Goal: Check status: Check status

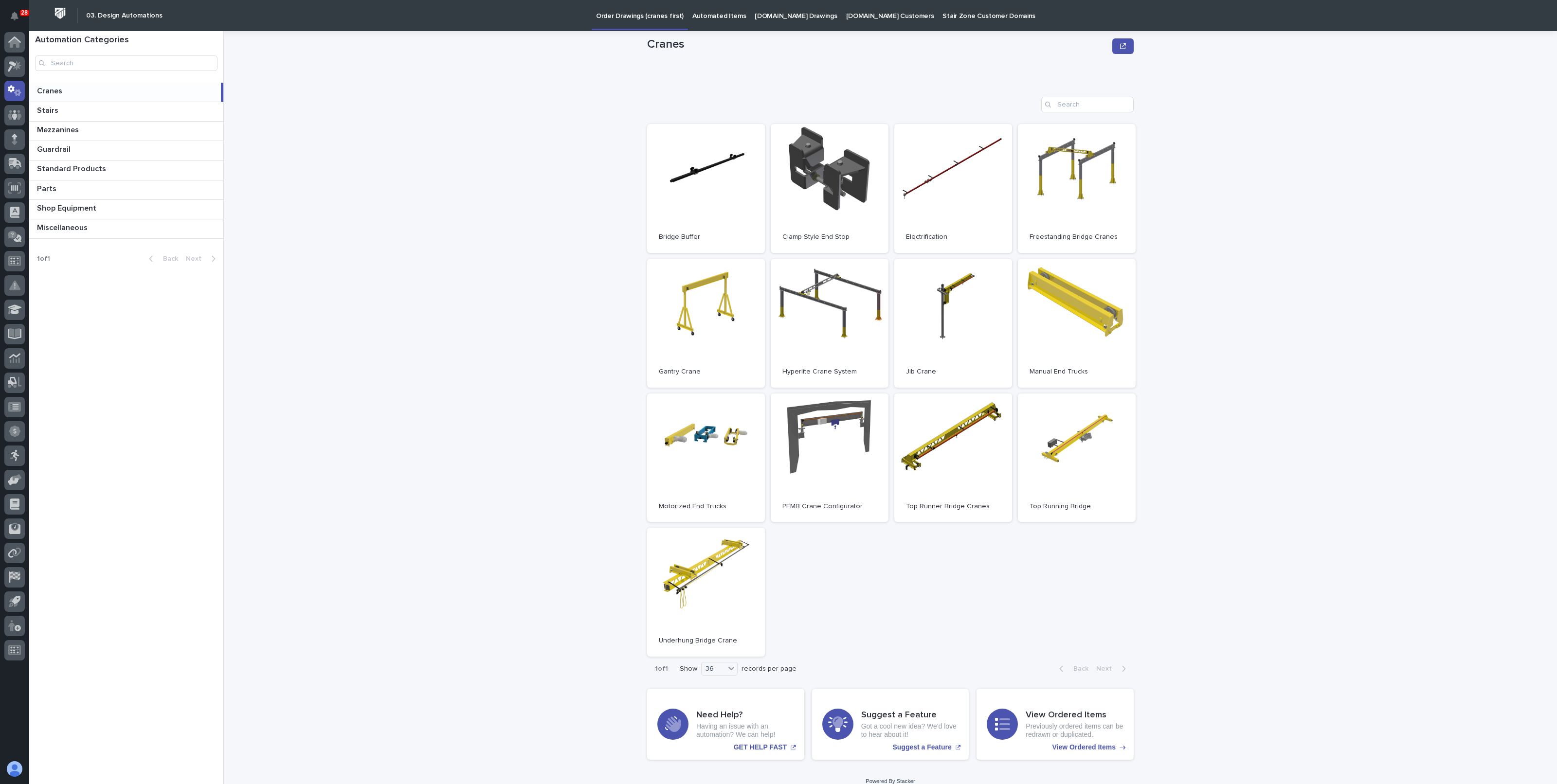
scroll to position [34, 0]
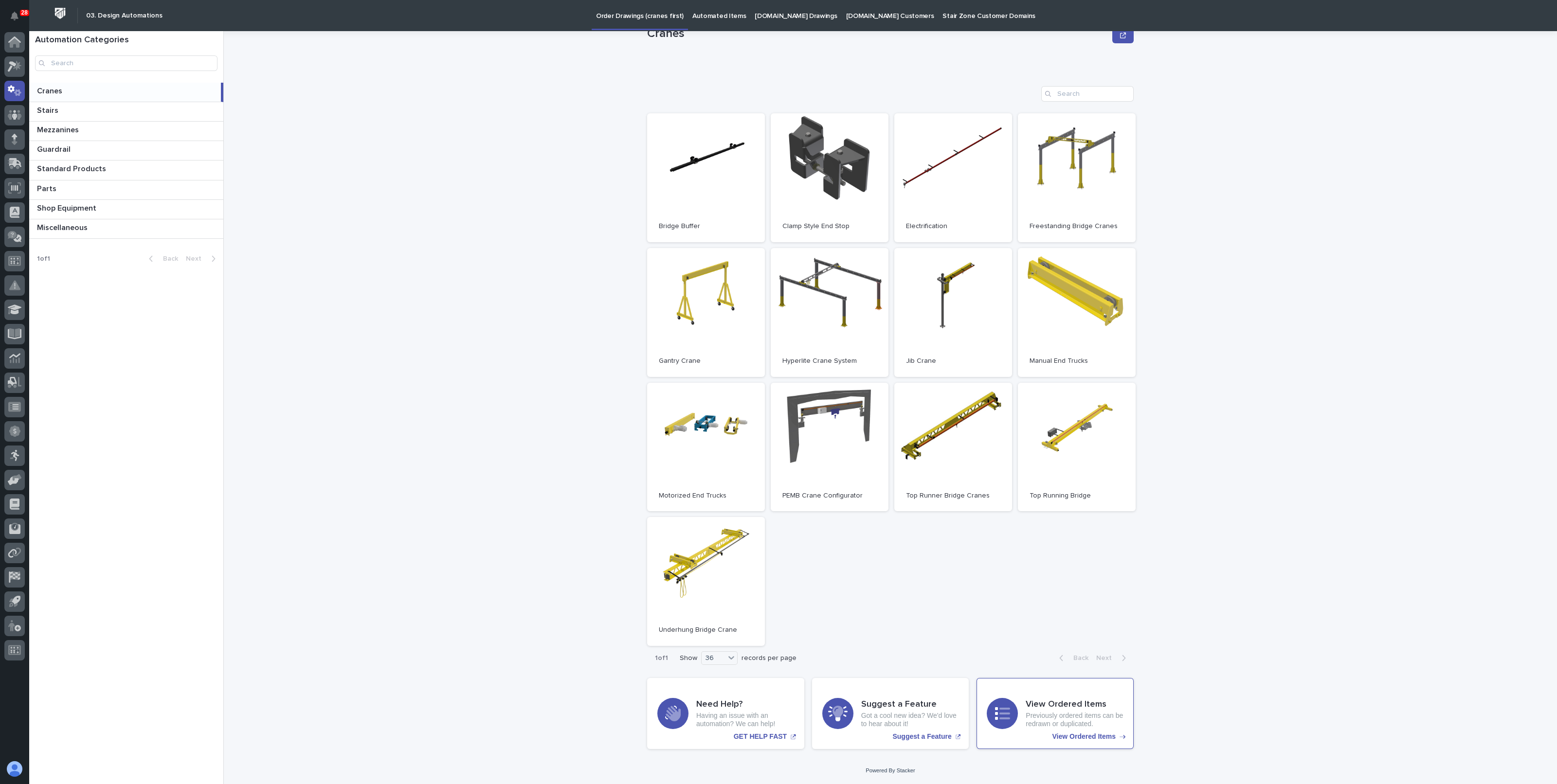
click at [1027, 713] on p "Previously ordered items can be redrawn or duplicated." at bounding box center [1074, 719] width 98 height 16
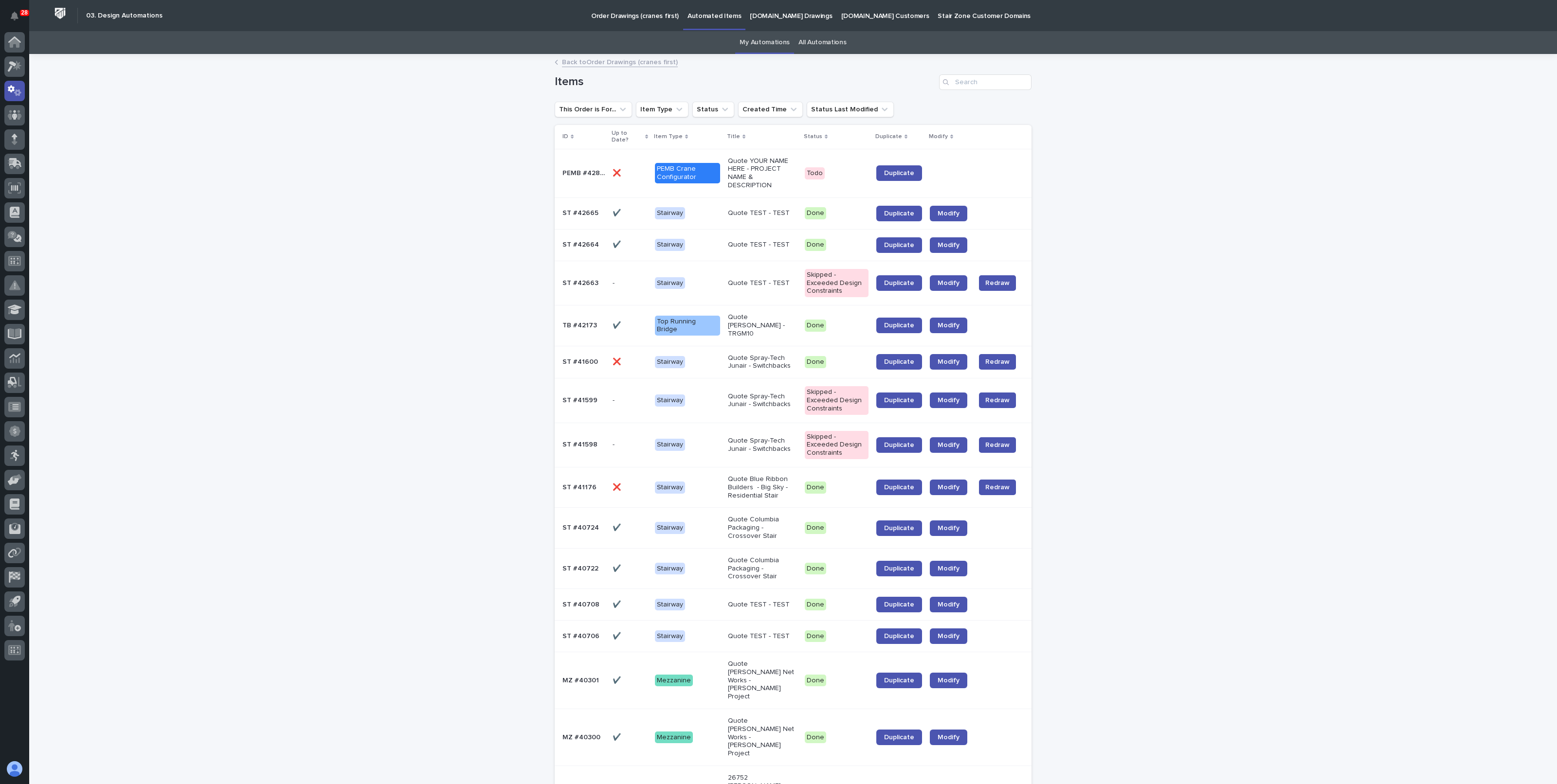
click at [749, 167] on p "Quote YOUR NAME HERE - PROJECT NAME & DESCRIPTION" at bounding box center [762, 173] width 69 height 32
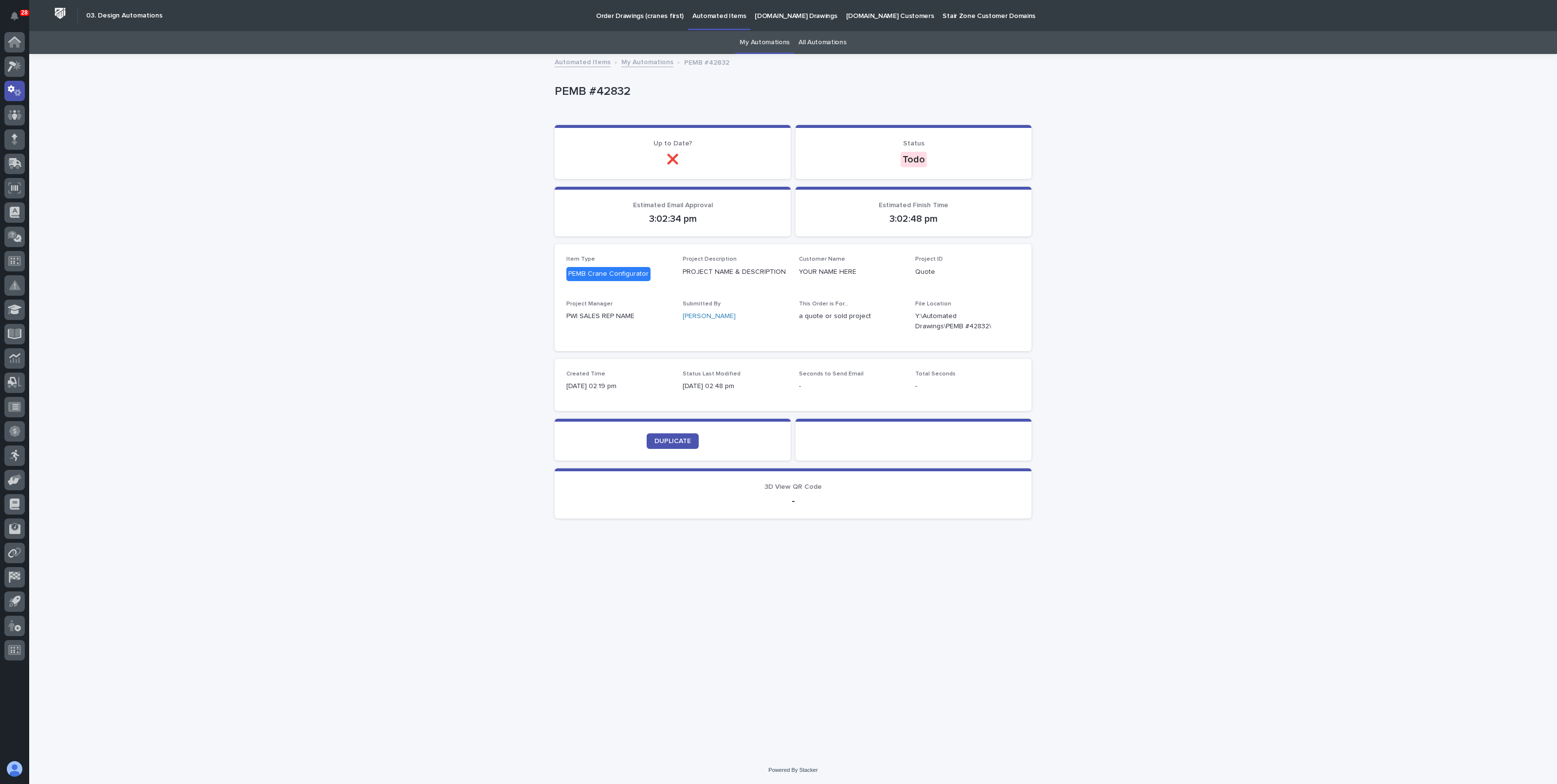
click at [321, 219] on div "Loading... Saving… Loading... Saving… PEMB #42832 PEMB #42832 Sorry, there was …" at bounding box center [793, 405] width 1527 height 702
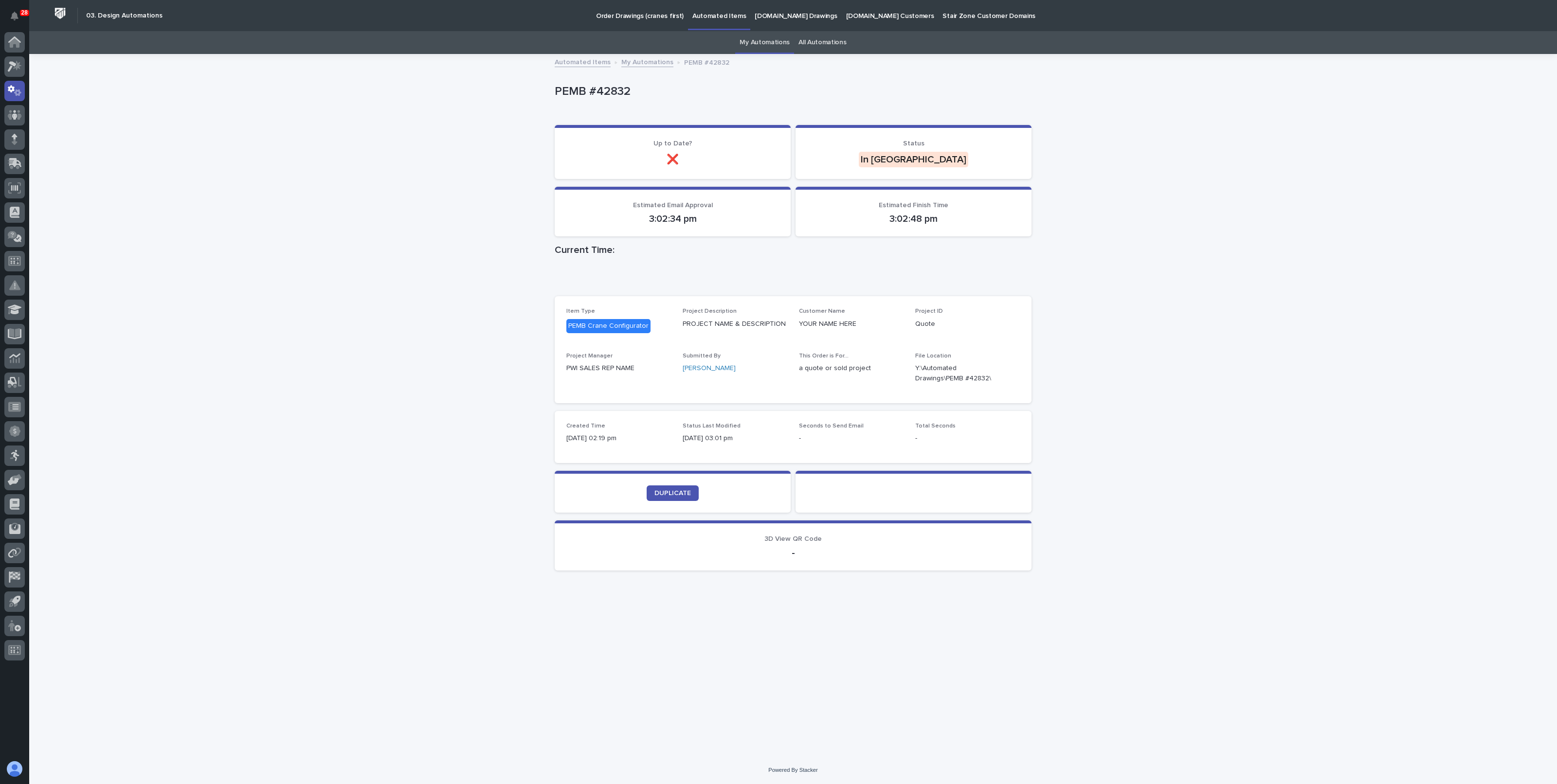
click at [399, 263] on div "Loading... Saving… Loading... Saving… PEMB #42832 PEMB #42832 Sorry, there was …" at bounding box center [793, 405] width 1527 height 702
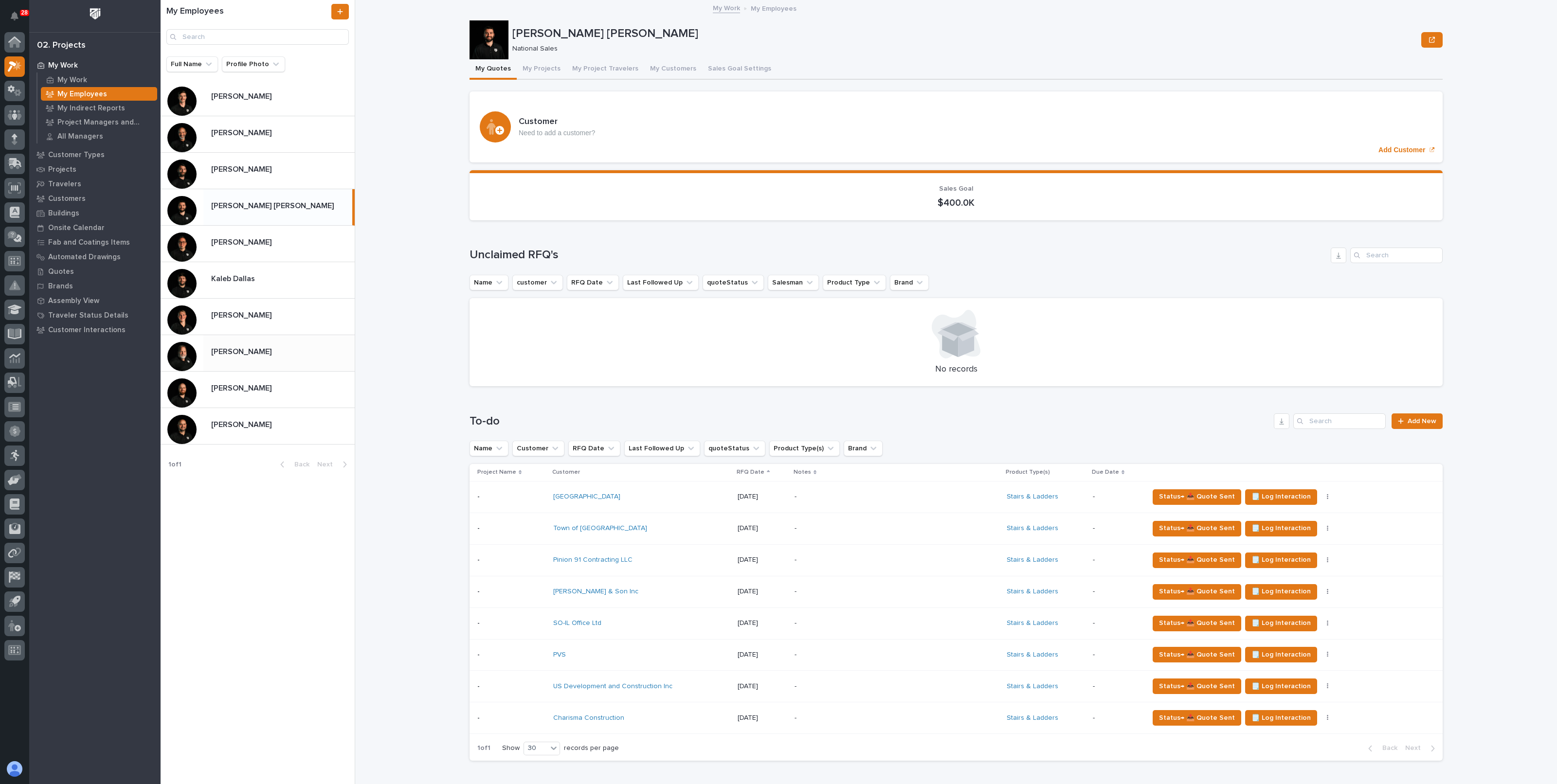
click at [246, 356] on div "Roark Jones Roark Jones" at bounding box center [279, 352] width 152 height 19
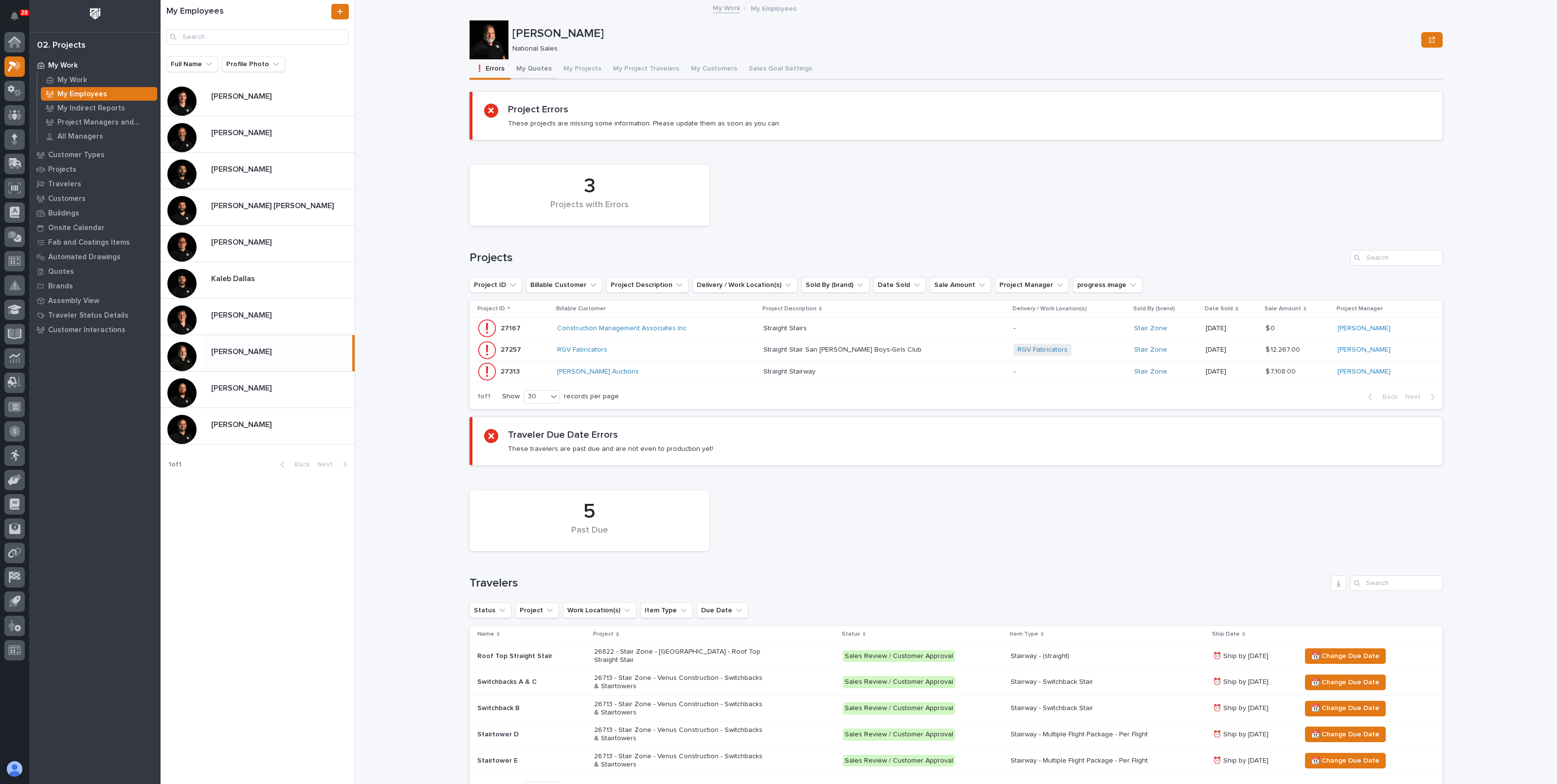
click at [534, 67] on button "My Quotes" at bounding box center [534, 69] width 47 height 20
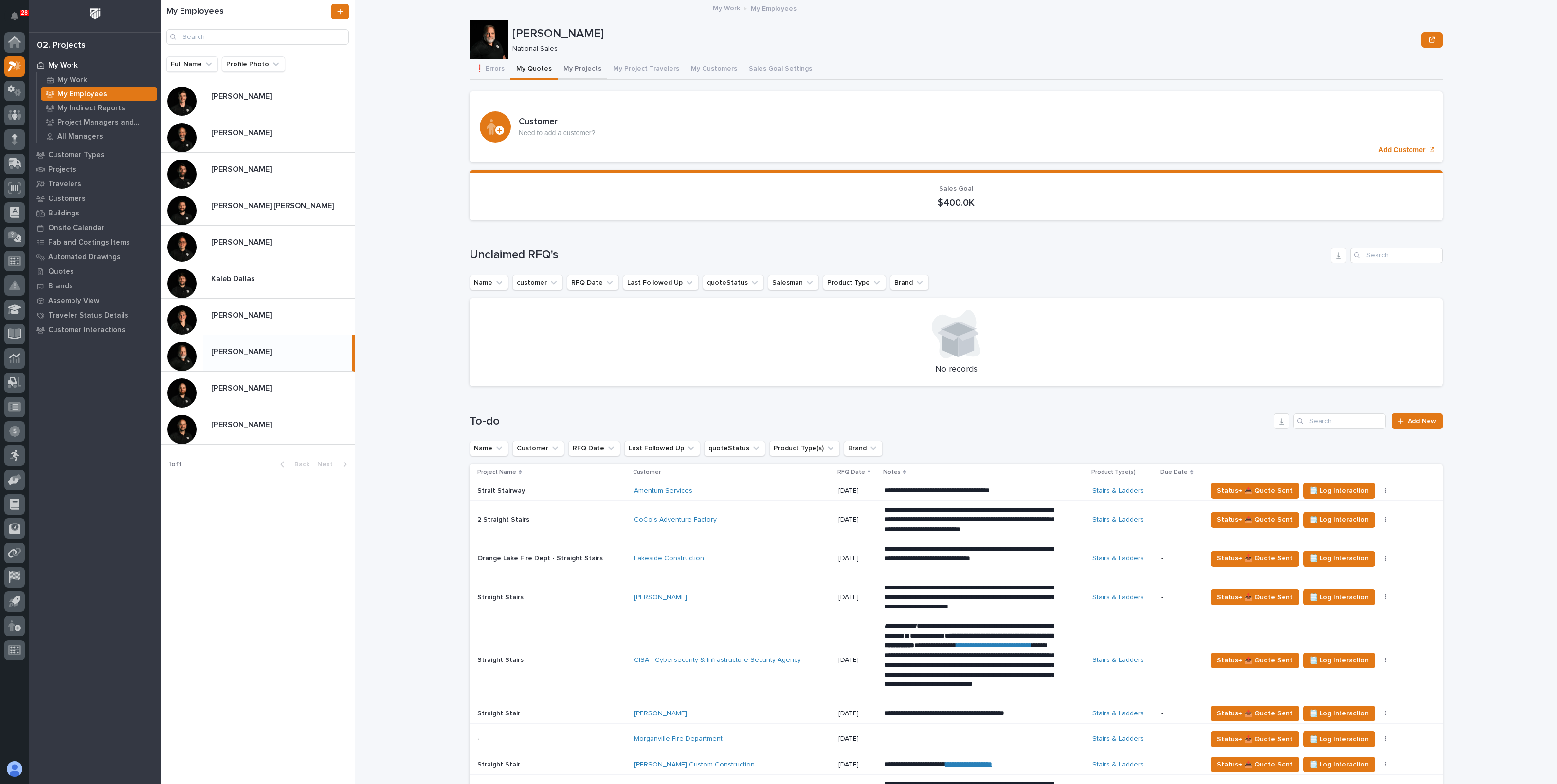
click at [569, 67] on button "My Projects" at bounding box center [582, 69] width 49 height 20
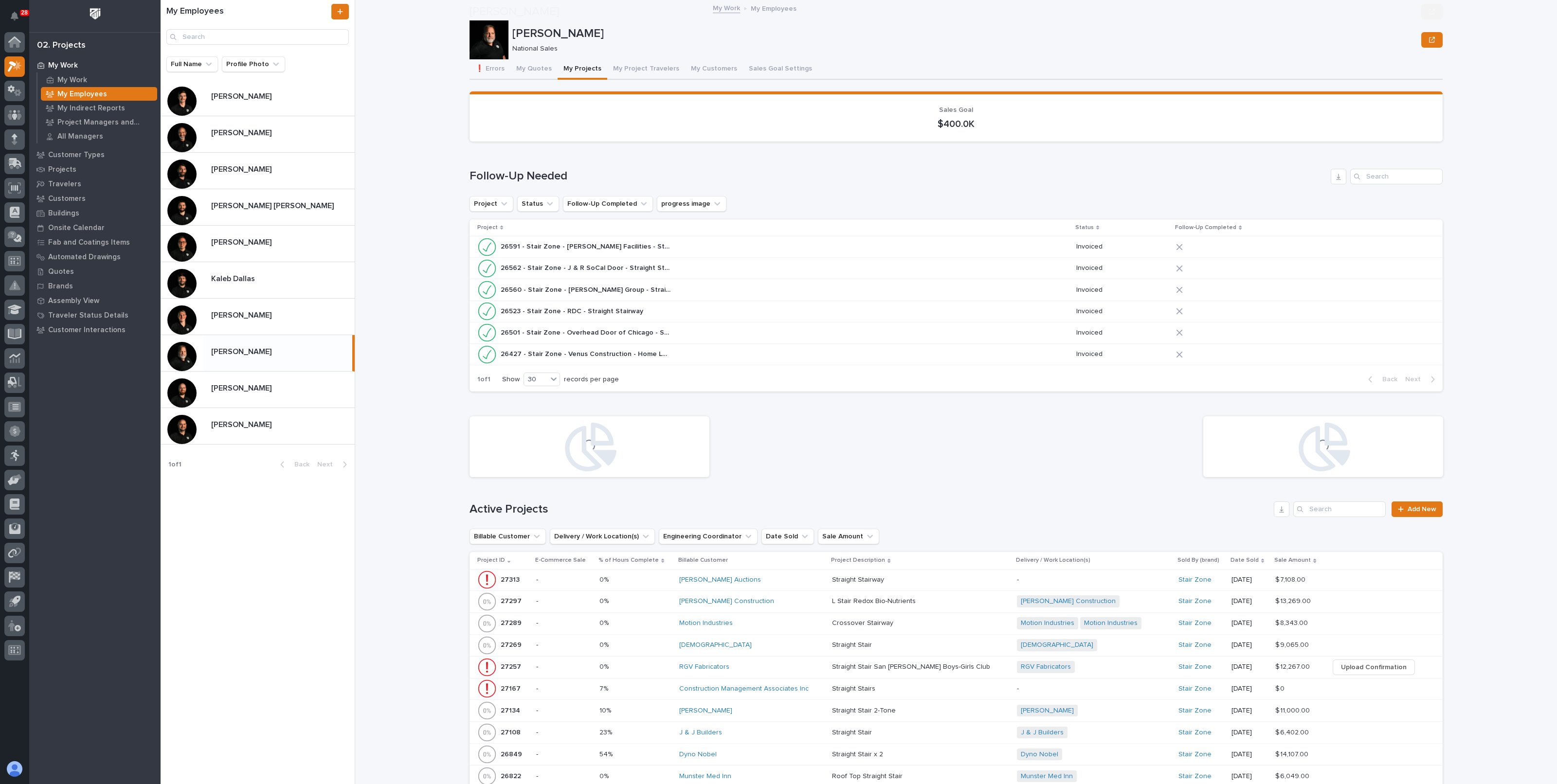
scroll to position [242, 0]
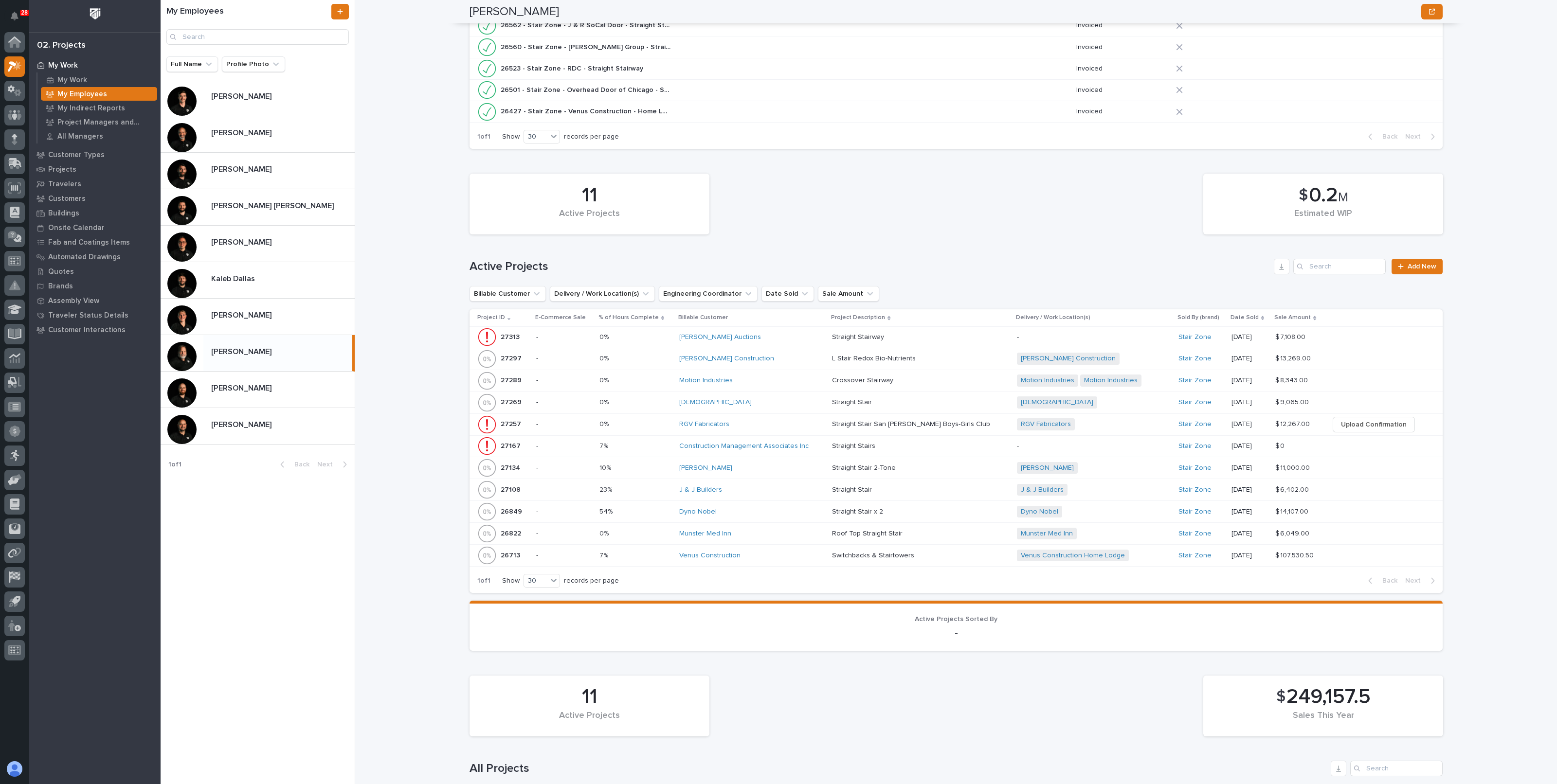
click at [815, 488] on div "J & J Builders" at bounding box center [752, 490] width 145 height 9
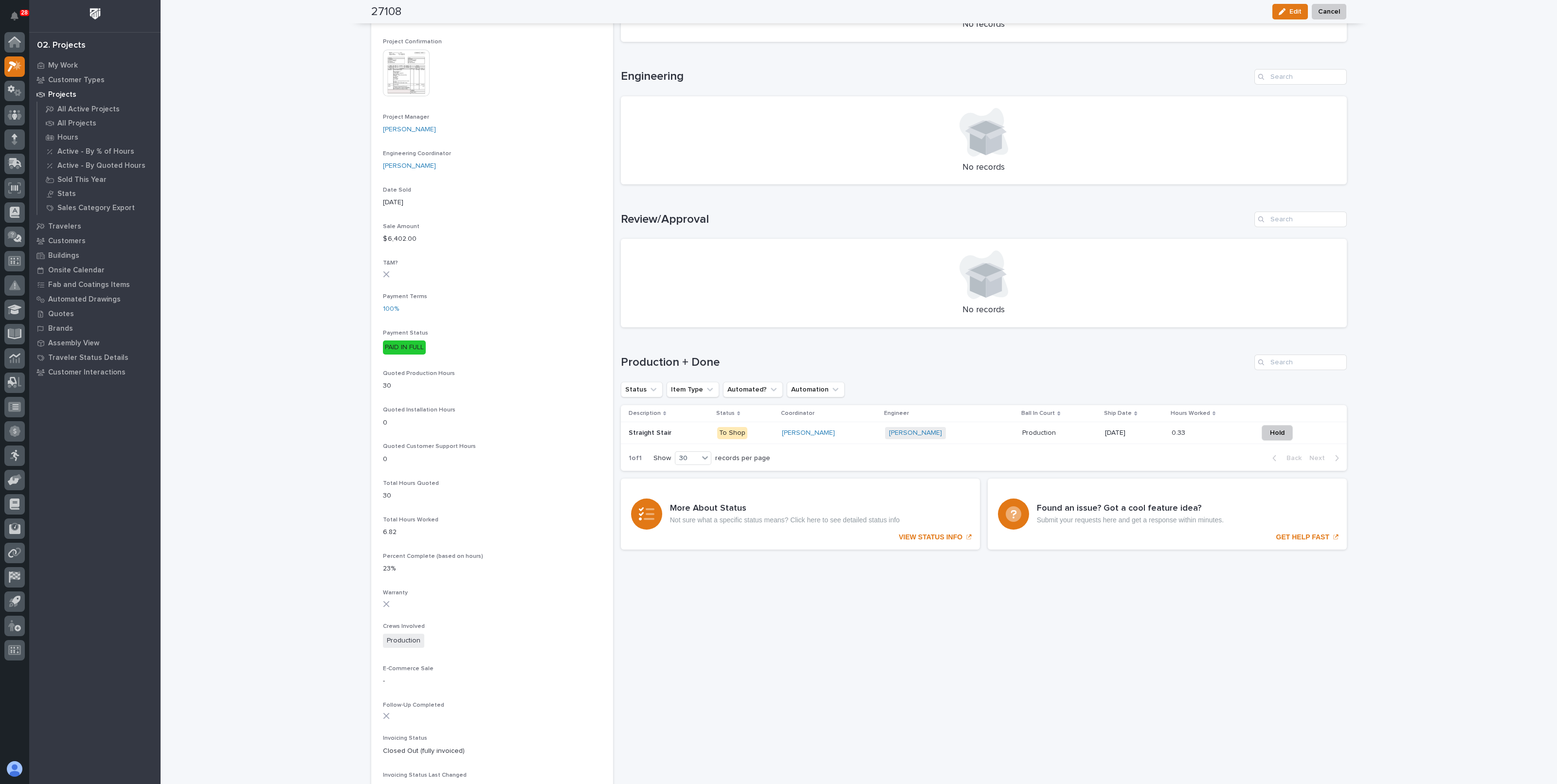
scroll to position [365, 0]
click at [1105, 430] on p "10/13/2025" at bounding box center [1134, 430] width 59 height 9
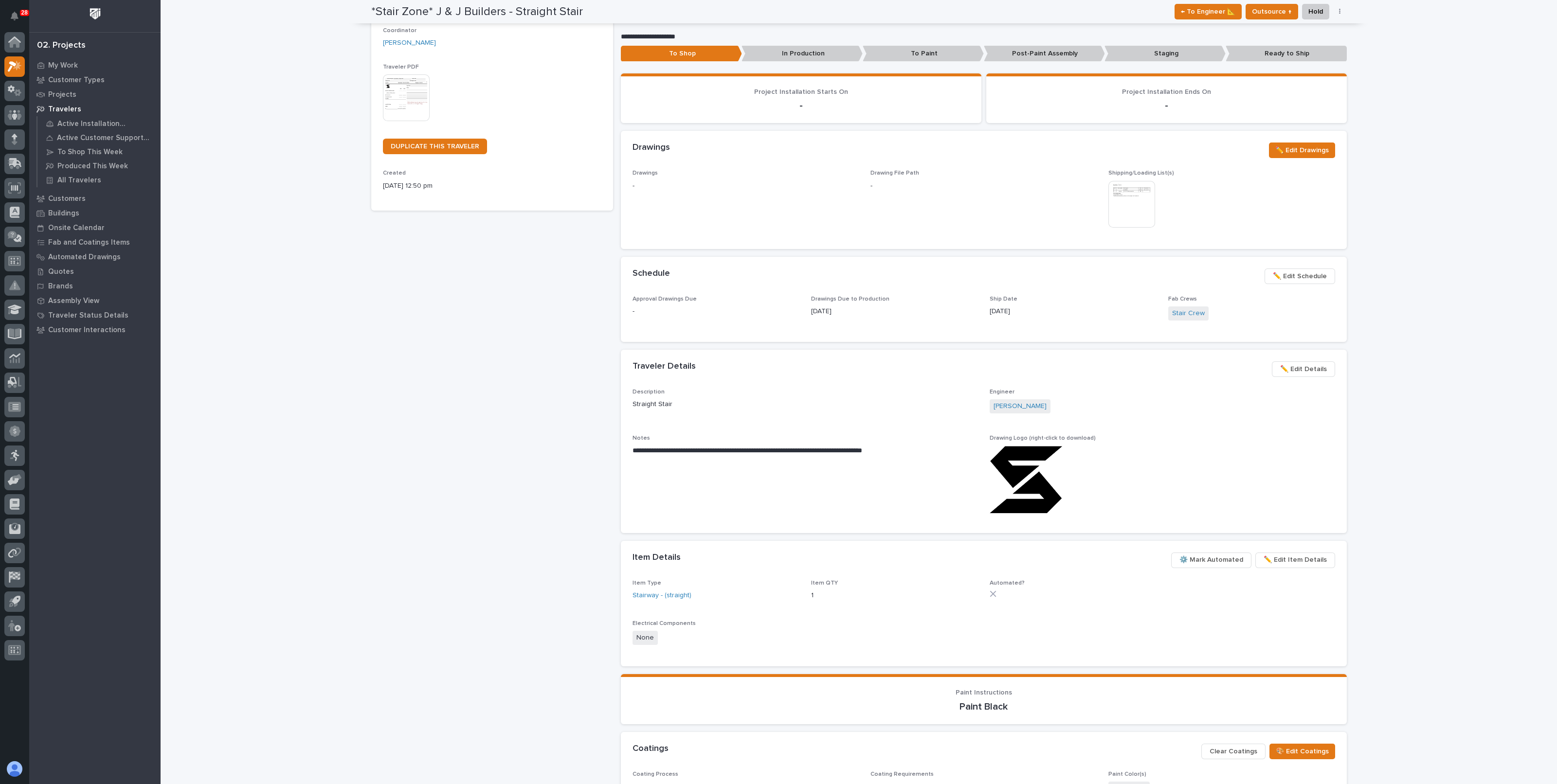
scroll to position [146, 0]
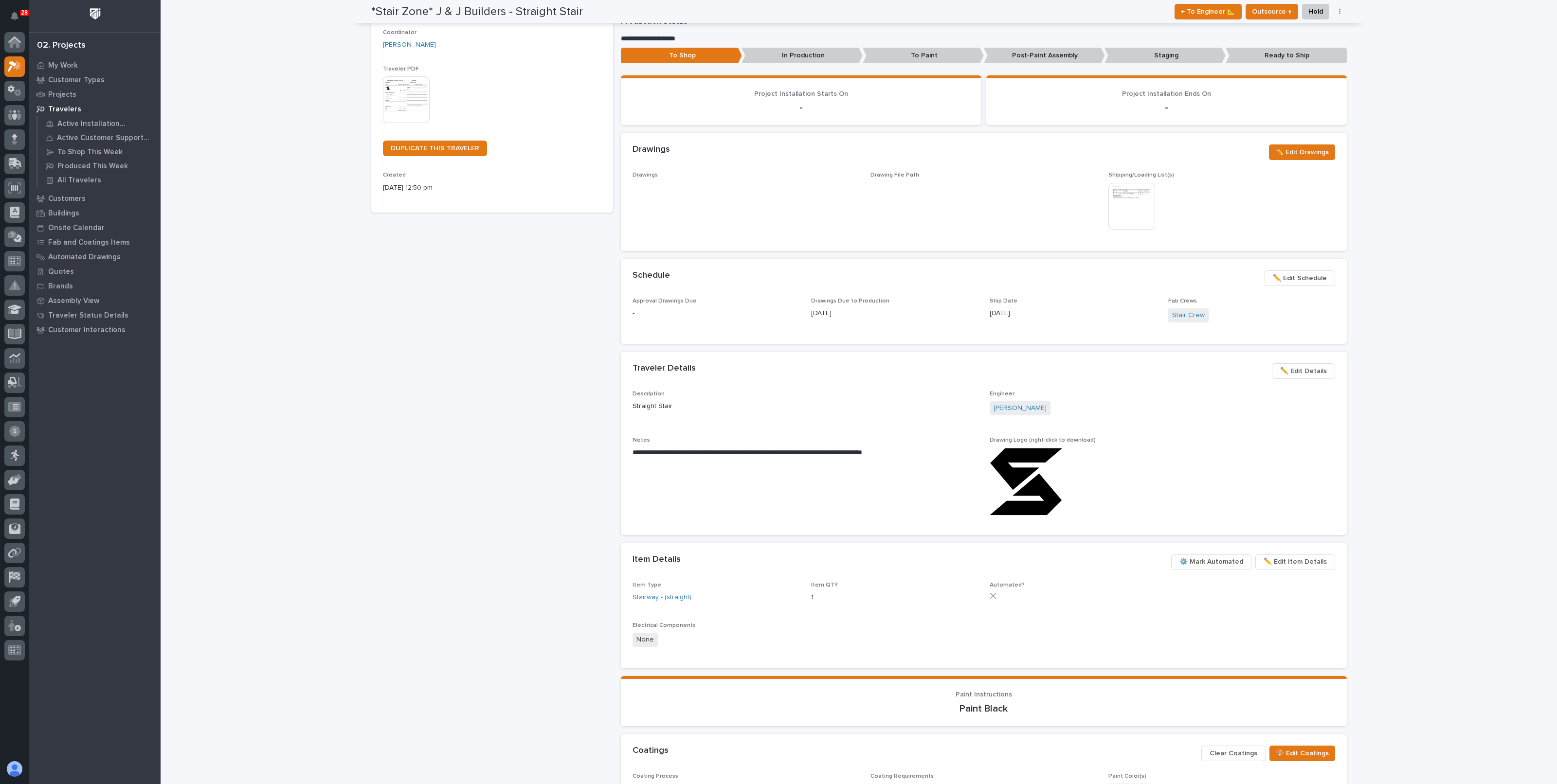
click at [1479, 616] on div "Loading... Saving… Loading... Saving… *Stair Zone* J & J Builders - Straight St…" at bounding box center [859, 398] width 1396 height 1084
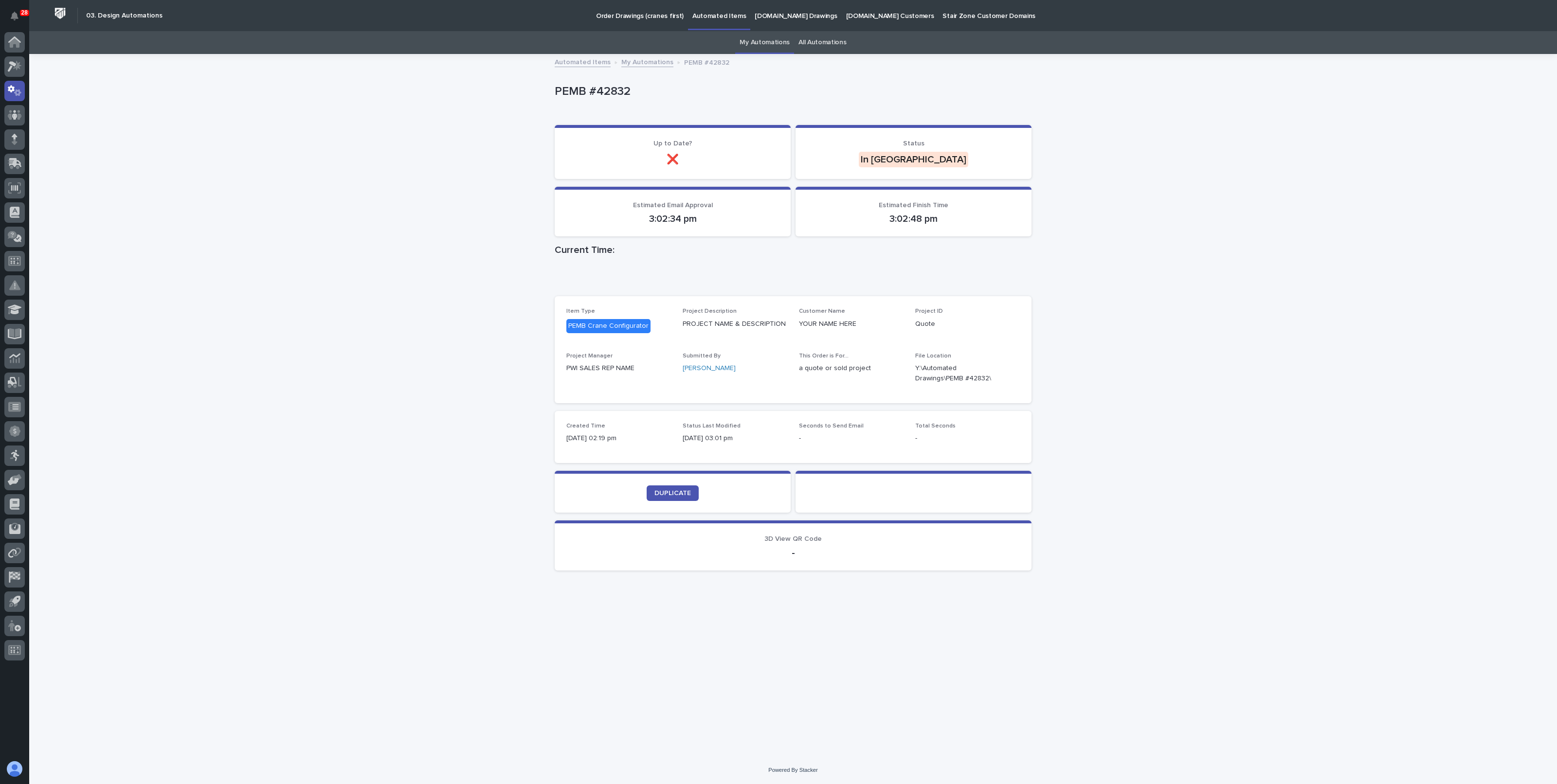
click at [410, 315] on div "Loading... Saving… Loading... Saving… PEMB #42832 PEMB #42832 Sorry, there was …" at bounding box center [793, 405] width 1527 height 702
